Goal: Information Seeking & Learning: Learn about a topic

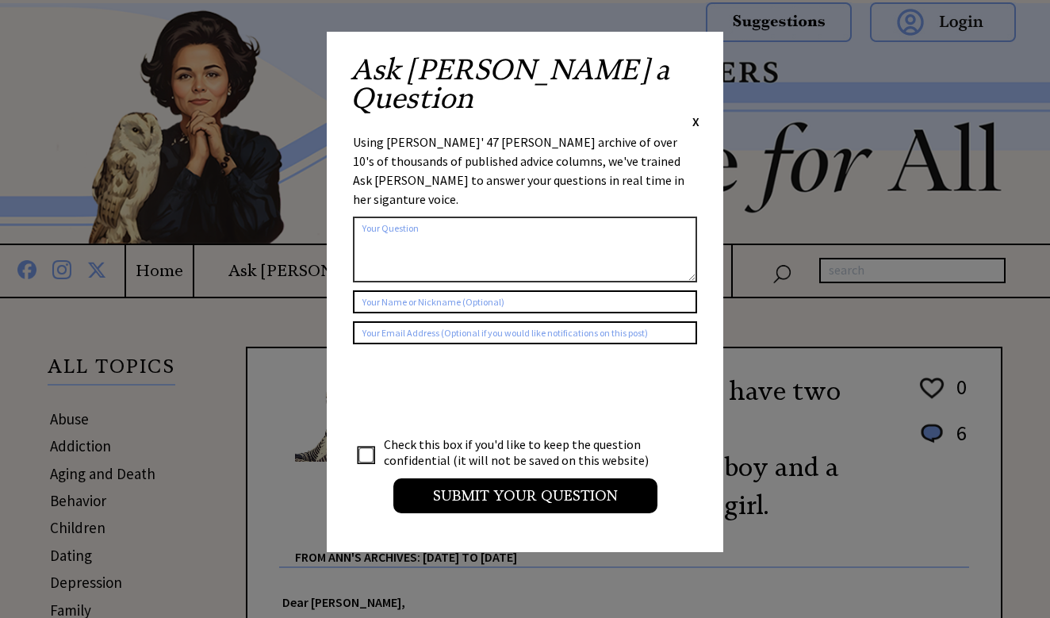
click at [696, 113] on span "X" at bounding box center [695, 121] width 7 height 16
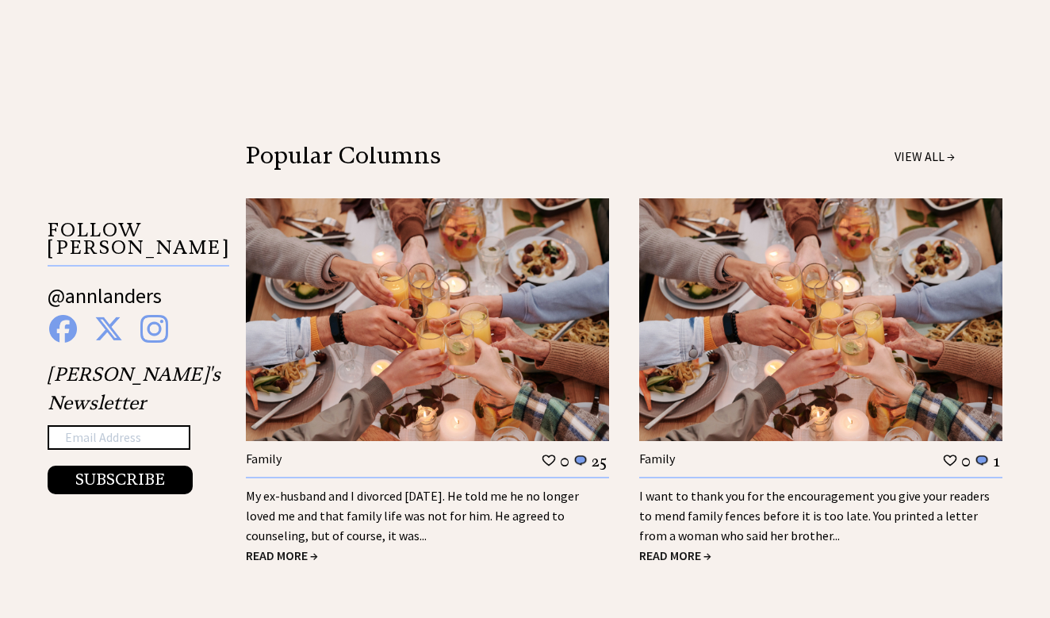
scroll to position [2374, 0]
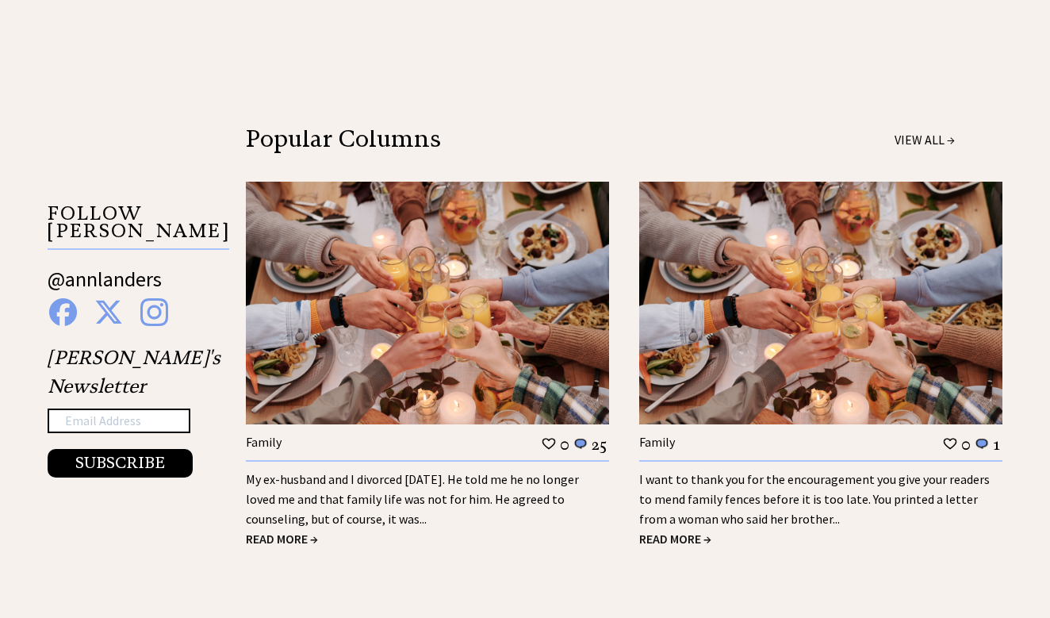
click at [301, 531] on span "READ MORE →" at bounding box center [282, 539] width 72 height 16
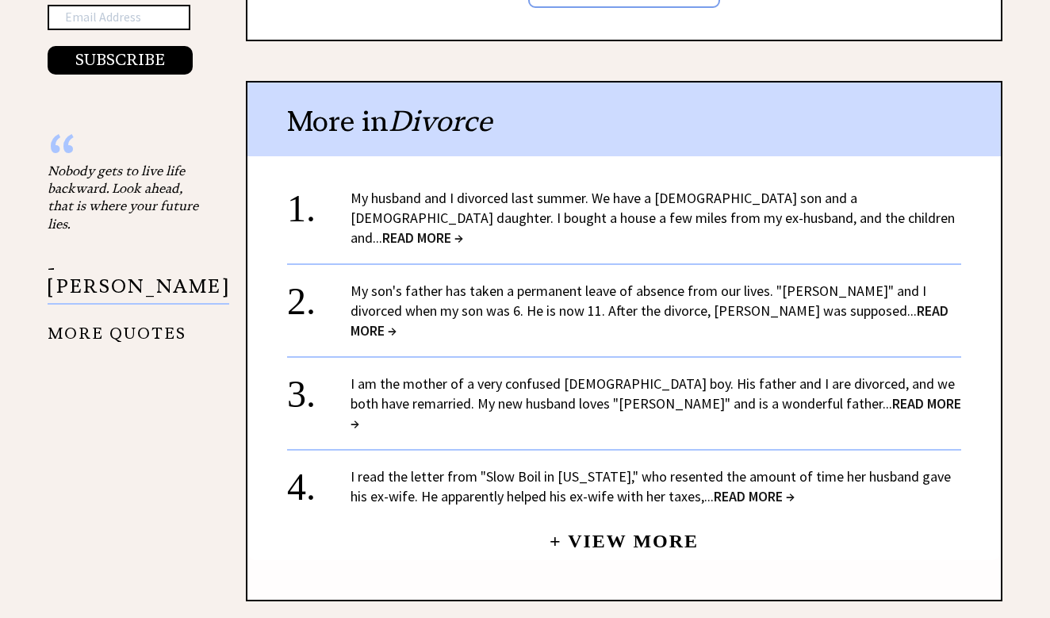
scroll to position [1664, 0]
click at [790, 394] on span "READ MORE →" at bounding box center [656, 413] width 611 height 38
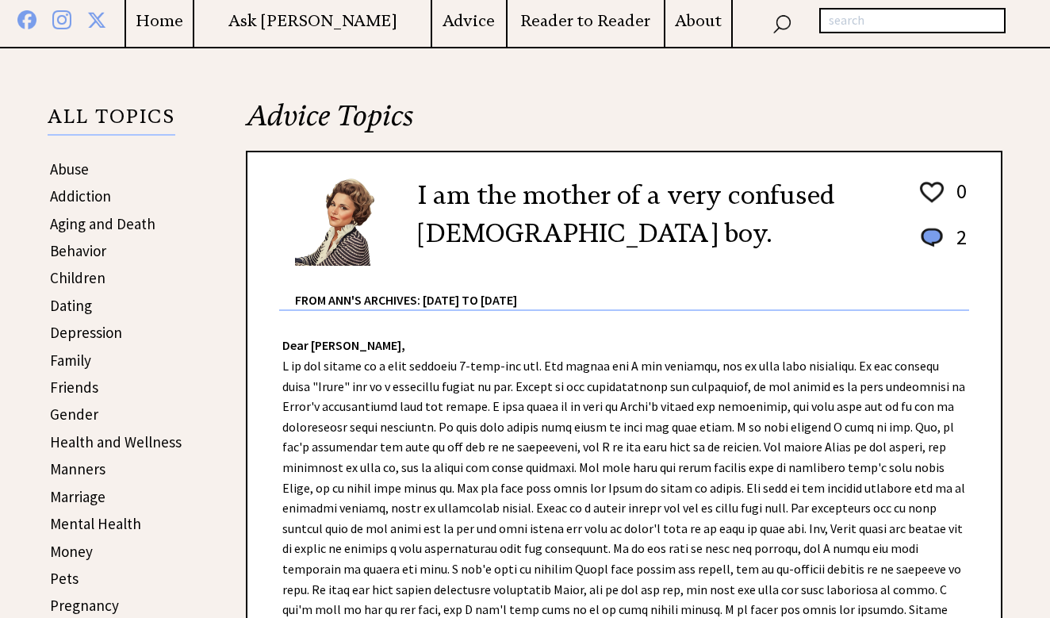
scroll to position [248, 0]
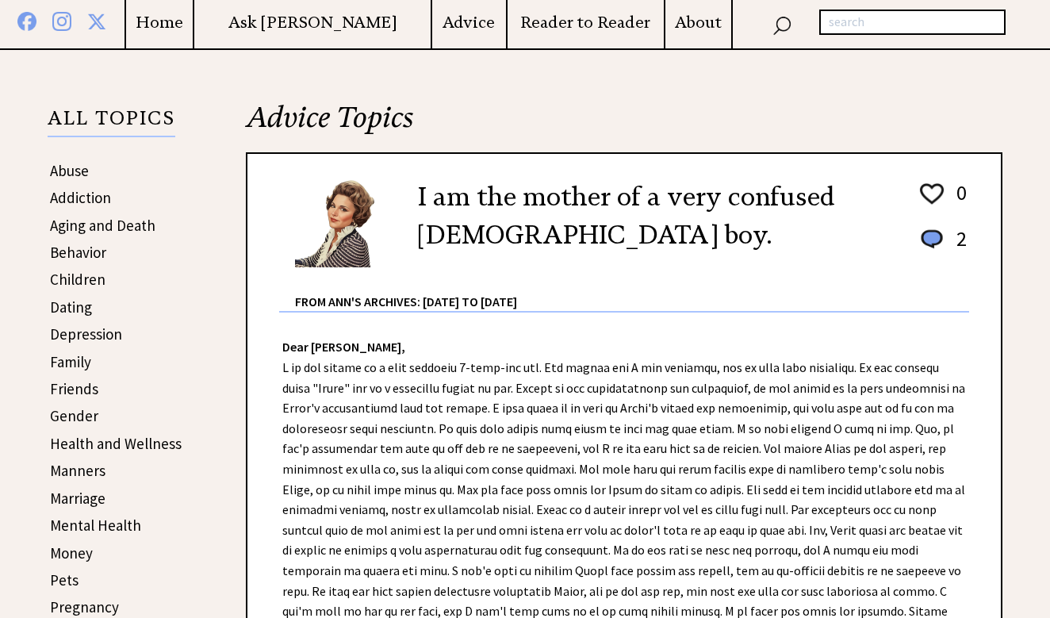
click at [86, 201] on link "Addiction" at bounding box center [80, 197] width 61 height 19
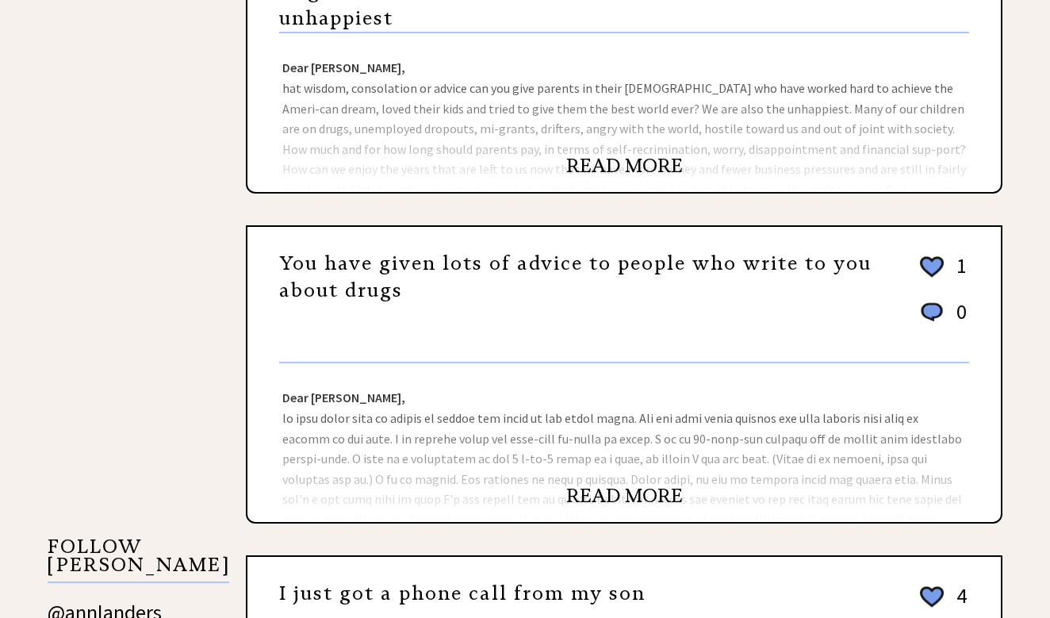
scroll to position [1201, 0]
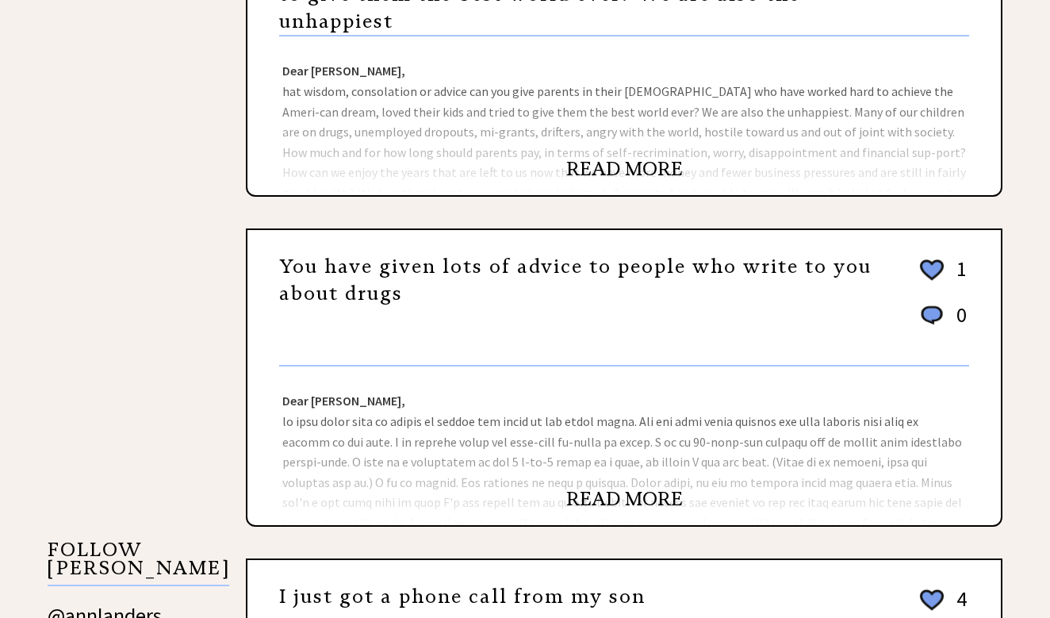
click at [583, 157] on link "READ MORE" at bounding box center [624, 169] width 117 height 24
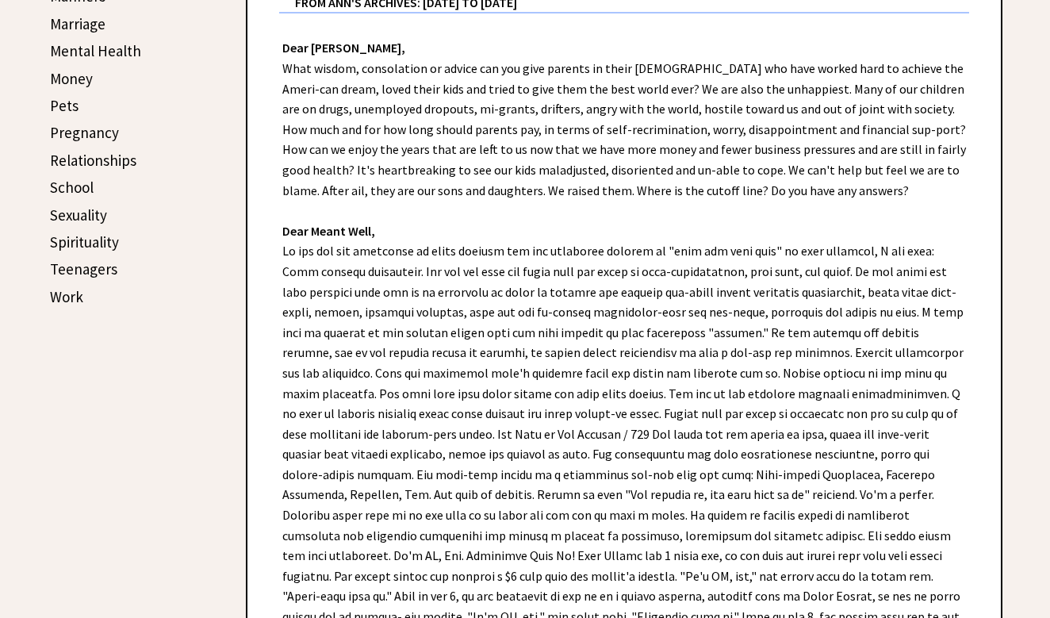
scroll to position [733, 0]
